Goal: Task Accomplishment & Management: Manage account settings

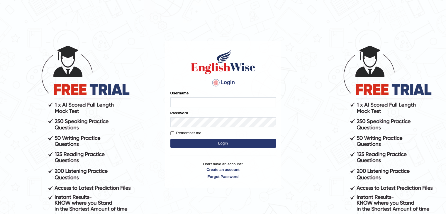
click at [216, 103] on input "Username" at bounding box center [223, 102] width 106 height 10
type input "p"
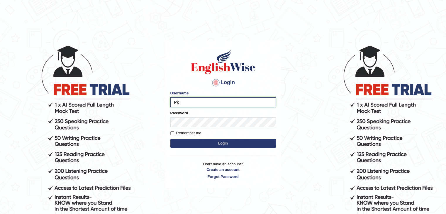
click at [216, 102] on input "Pk" at bounding box center [223, 102] width 106 height 10
type input "Pkhaterine"
click at [237, 142] on button "Login" at bounding box center [223, 143] width 106 height 9
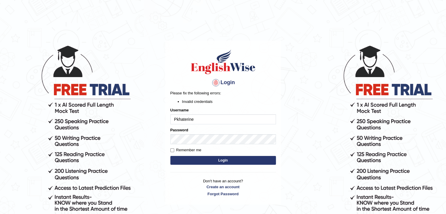
click at [332, 41] on body "Login Please fix the following errors: Invalid credentials Username Pkhaterine …" at bounding box center [223, 129] width 446 height 214
drag, startPoint x: 195, startPoint y: 120, endPoint x: 168, endPoint y: 118, distance: 27.3
click at [168, 118] on div "Login Please fix the following errors: Invalid credentials Username Pkhaterine …" at bounding box center [224, 123] width 116 height 164
type input "shail024"
click at [192, 158] on button "Login" at bounding box center [223, 160] width 106 height 9
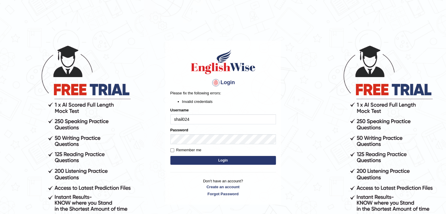
click at [192, 158] on div "Login Please fix the following errors: Invalid credentials Username shail024 Pa…" at bounding box center [224, 123] width 116 height 164
